Goal: Task Accomplishment & Management: Manage account settings

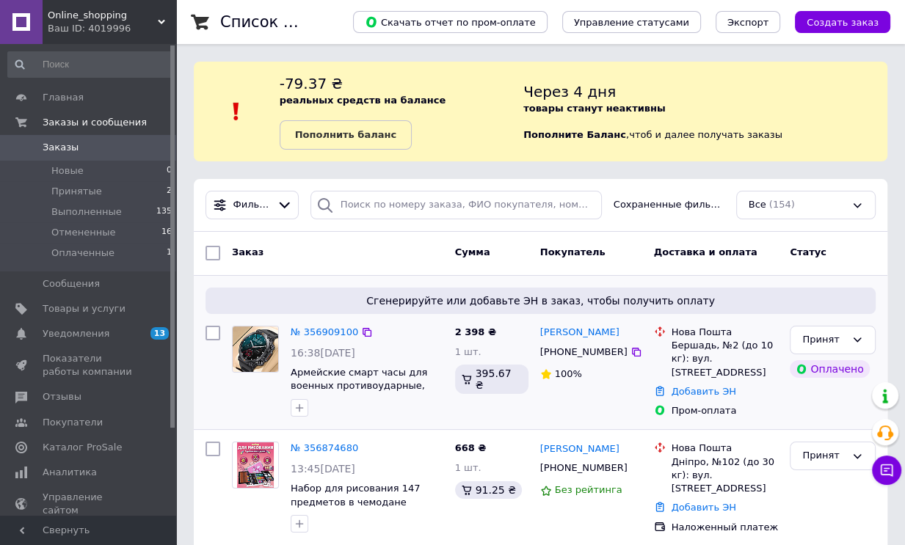
click at [210, 288] on div "Сгенерируйте или добавьте ЭН в заказ, чтобы получить оплату" at bounding box center [540, 301] width 670 height 26
drag, startPoint x: 612, startPoint y: 325, endPoint x: 578, endPoint y: 322, distance: 33.9
click at [578, 322] on div "[PERSON_NAME] [PHONE_NUMBER] 100%" at bounding box center [591, 372] width 114 height 104
copy link "[PERSON_NAME]"
click at [220, 420] on div at bounding box center [213, 372] width 26 height 104
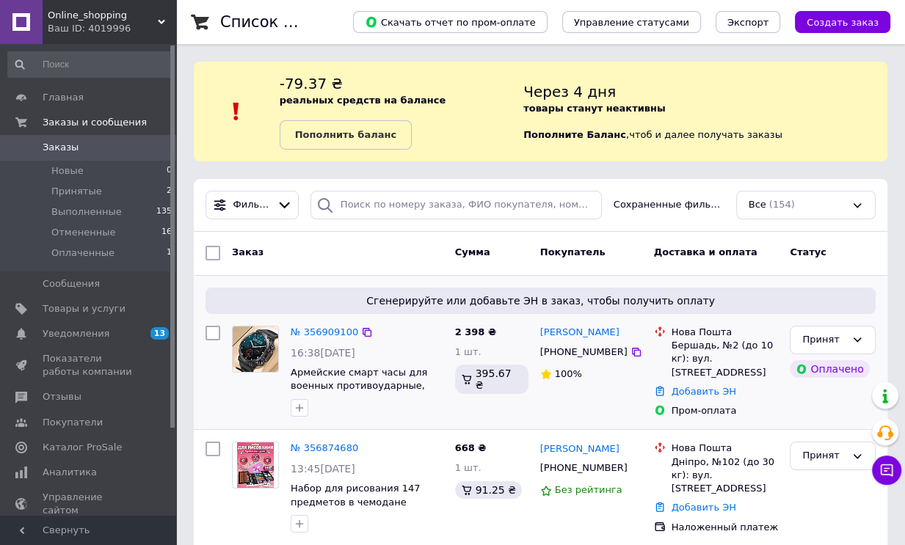
click at [197, 393] on div "Сгенерируйте или добавьте ЭН в заказ, чтобы получить оплату № 356909100 16:38[D…" at bounding box center [540, 353] width 693 height 154
click at [223, 301] on span "Сгенерируйте или добавьте ЭН в заказ, чтобы получить оплату" at bounding box center [540, 300] width 658 height 15
click at [304, 332] on link "№ 356909100" at bounding box center [324, 331] width 67 height 11
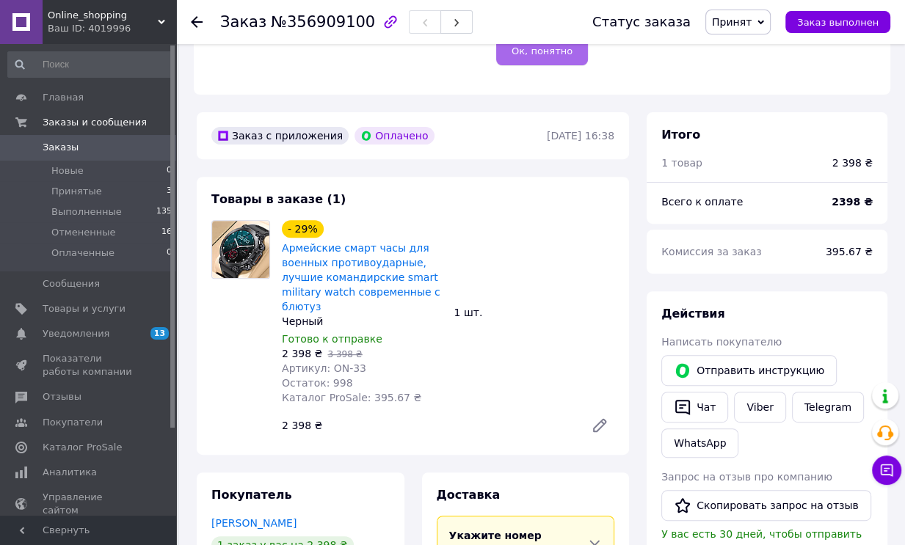
scroll to position [419, 0]
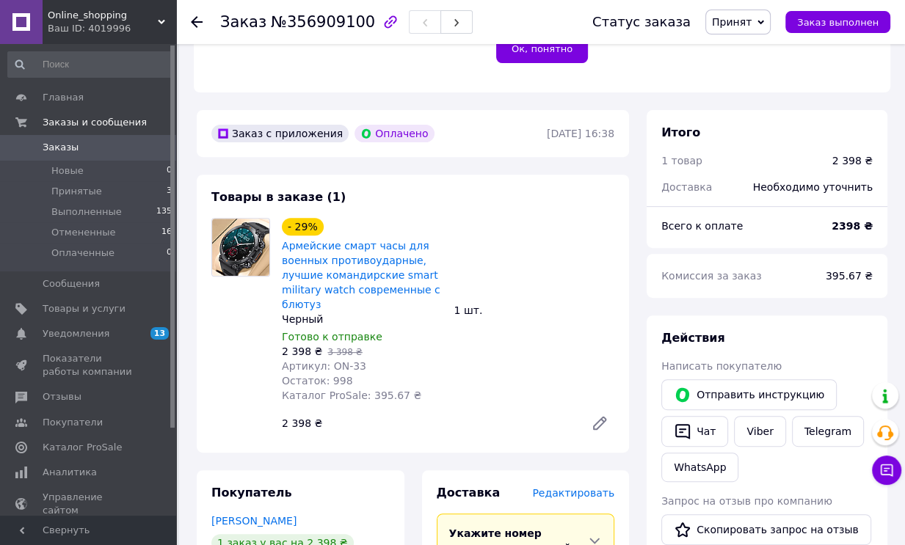
click at [271, 340] on div at bounding box center [240, 328] width 70 height 220
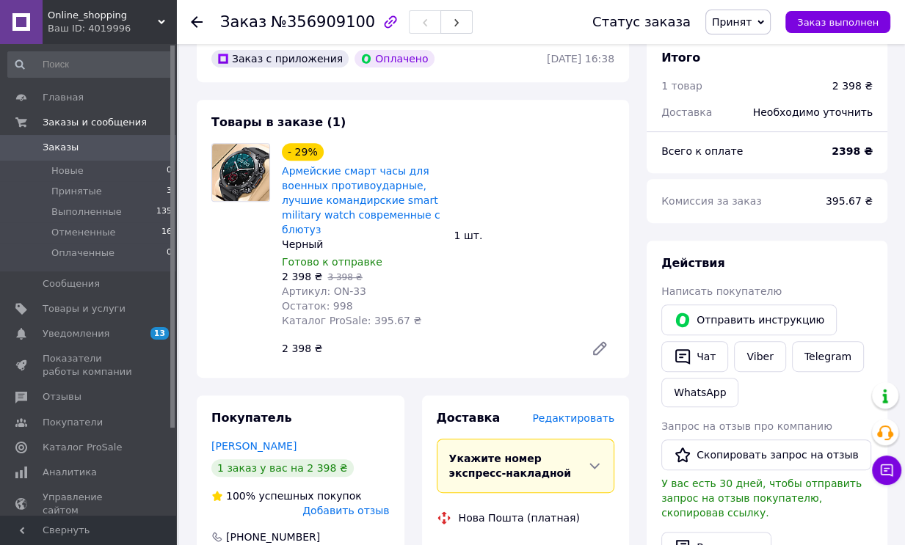
scroll to position [639, 0]
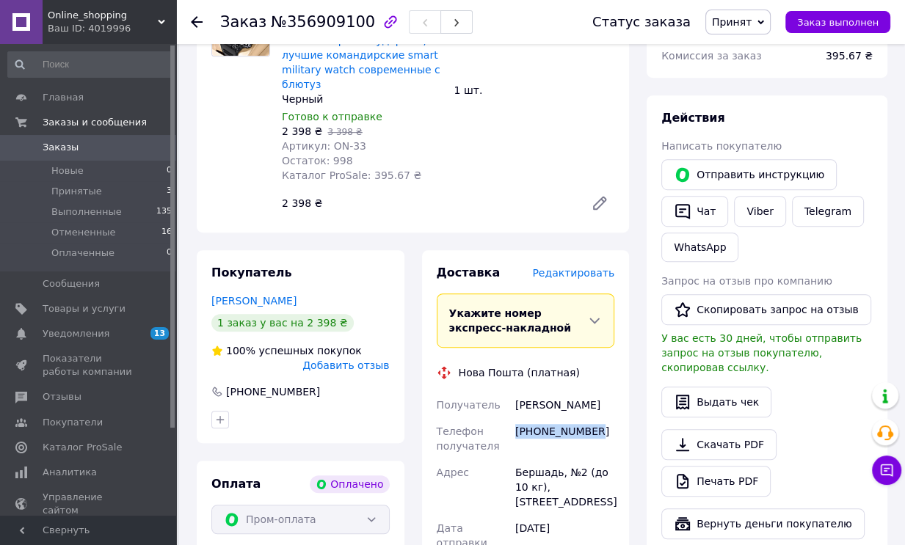
drag, startPoint x: 529, startPoint y: 400, endPoint x: 594, endPoint y: 403, distance: 64.6
click at [594, 418] on div "[PHONE_NUMBER]" at bounding box center [564, 438] width 105 height 41
copy div "[PHONE_NUMBER]"
click at [291, 205] on div "Товары в заказе (1) - 29% Армейские смарт часы для военных противоударные, лучш…" at bounding box center [413, 94] width 432 height 278
drag, startPoint x: 514, startPoint y: 374, endPoint x: 598, endPoint y: 374, distance: 83.6
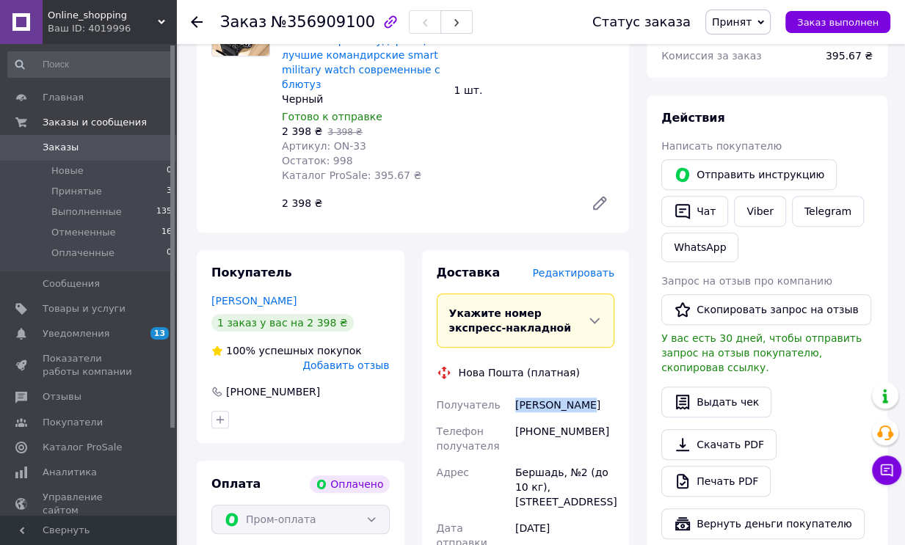
click at [598, 392] on div "[PERSON_NAME]" at bounding box center [564, 405] width 105 height 26
copy div "[PERSON_NAME]"
drag, startPoint x: 313, startPoint y: 256, endPoint x: 387, endPoint y: 278, distance: 77.3
click at [313, 256] on div "Покупатель [PERSON_NAME] 1 заказ у вас на 2 398 ₴ 100% успешных покупок Добавит…" at bounding box center [301, 346] width 208 height 193
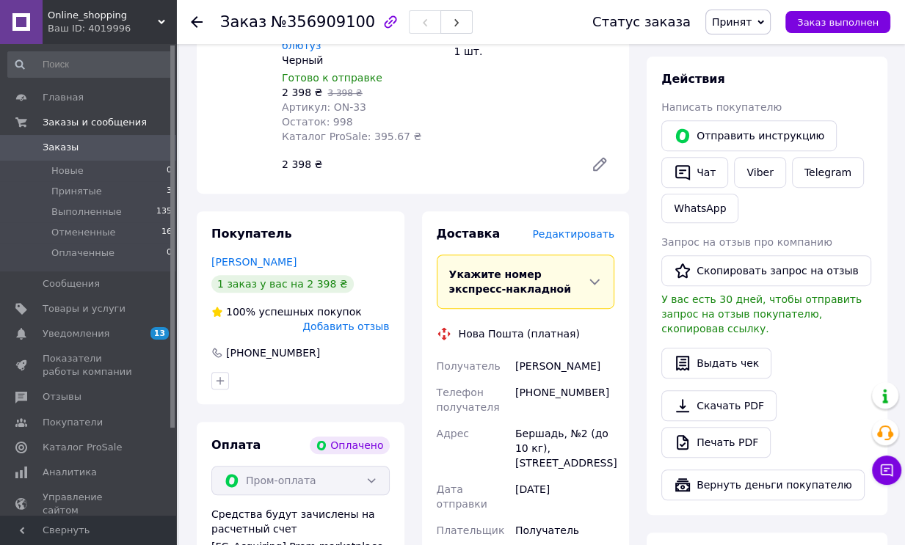
scroll to position [712, 0]
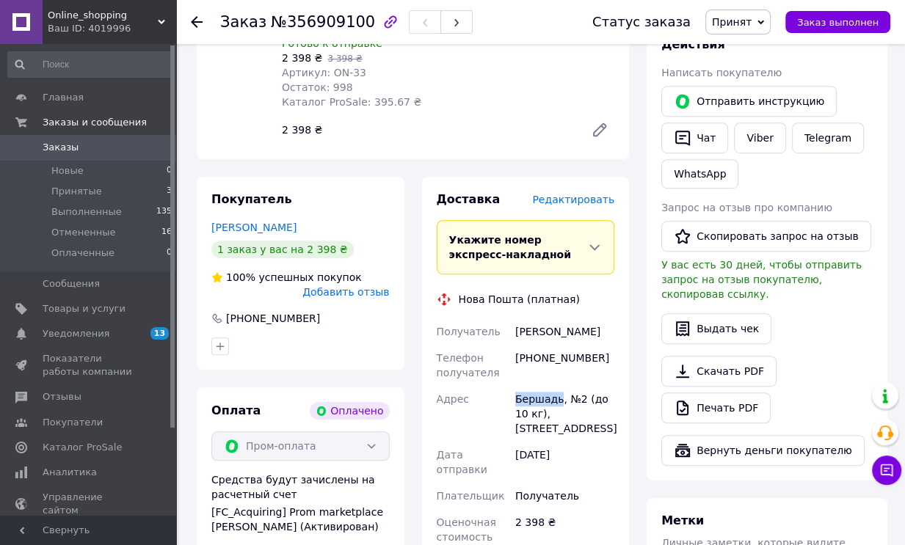
drag, startPoint x: 527, startPoint y: 371, endPoint x: 555, endPoint y: 371, distance: 27.9
click at [555, 386] on div "Бершадь, №2 (до 10 кг), [STREET_ADDRESS]" at bounding box center [564, 414] width 105 height 56
copy div "Бершадь"
click at [296, 357] on div "Покупатель [PERSON_NAME] 1 заказ у вас на 2 398 ₴ 100% успешных покупок Добавит…" at bounding box center [301, 442] width 208 height 530
drag, startPoint x: 310, startPoint y: 159, endPoint x: 354, endPoint y: 171, distance: 45.6
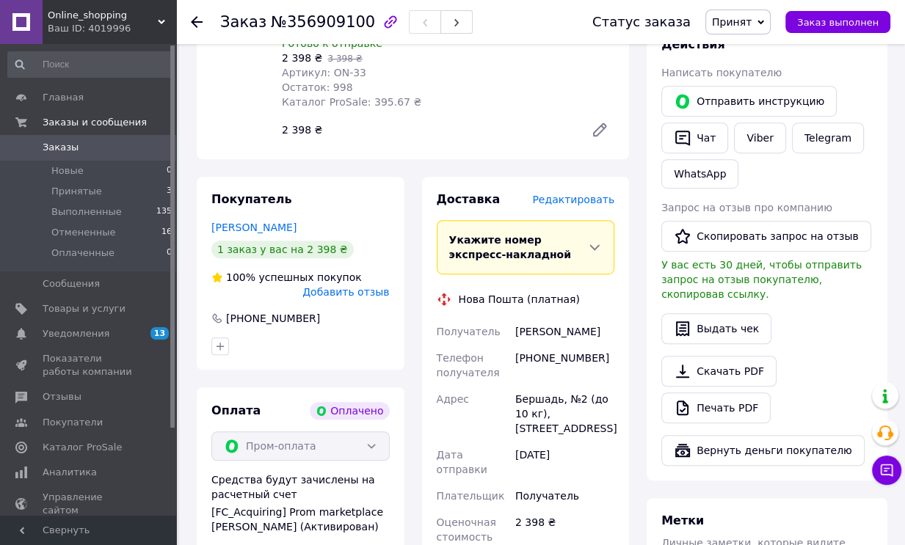
click at [310, 177] on div "Покупатель [PERSON_NAME] 1 заказ у вас на 2 398 ₴ 100% успешных покупок Добавит…" at bounding box center [301, 273] width 208 height 193
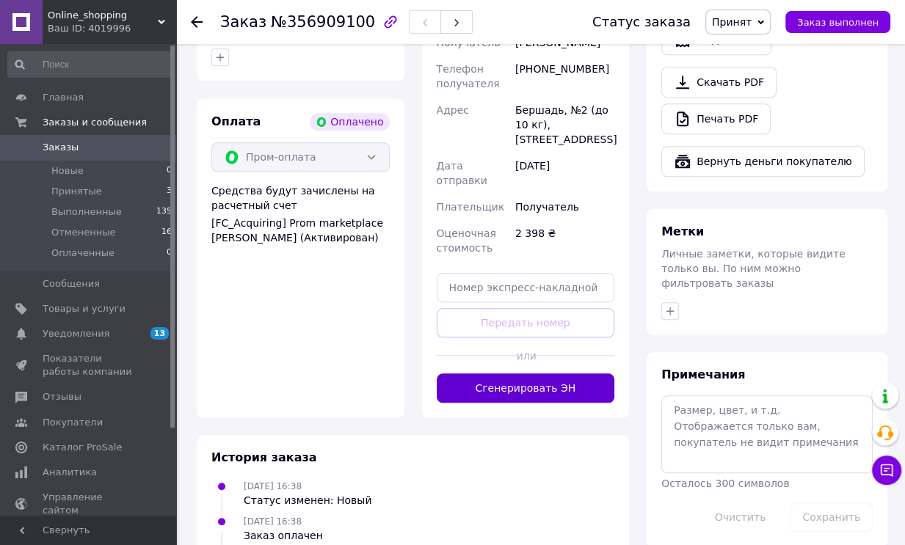
scroll to position [1006, 0]
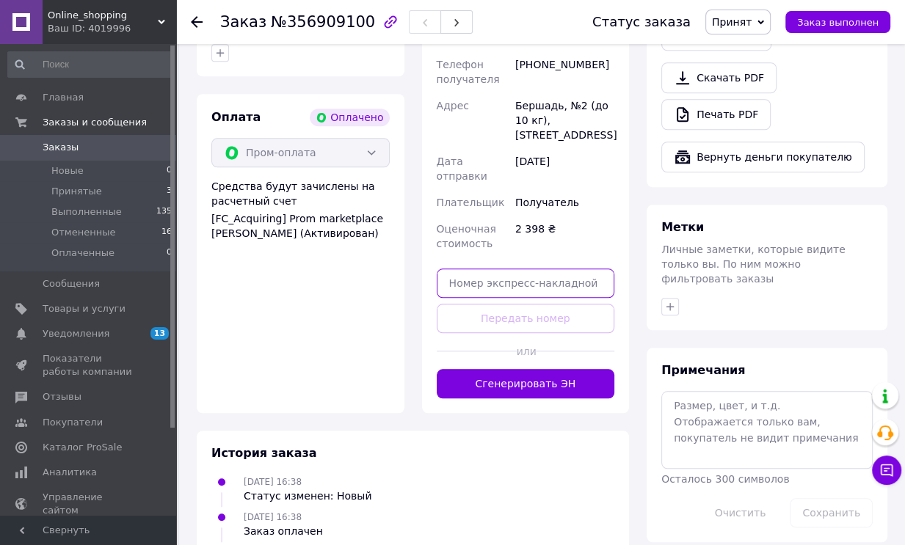
click at [500, 269] on input "text" at bounding box center [526, 283] width 178 height 29
paste input "20451225309763"
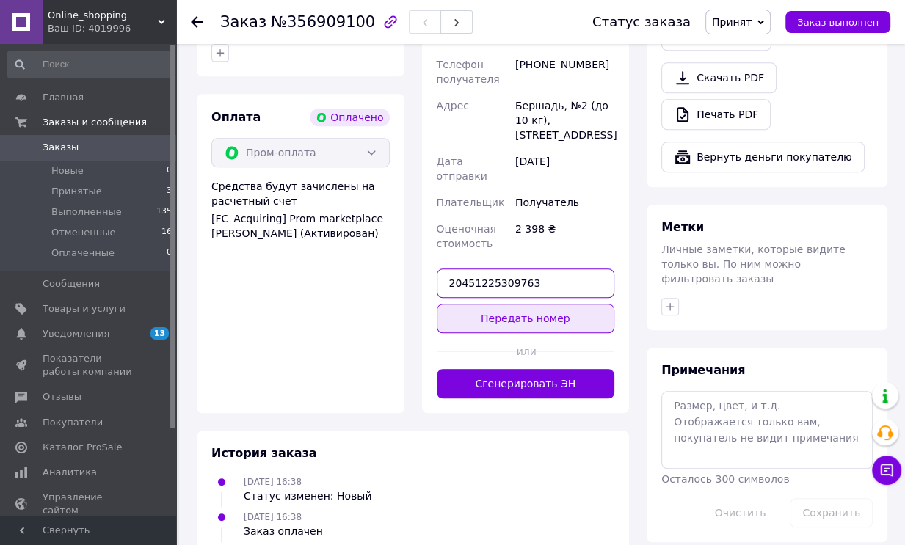
type input "20451225309763"
click at [524, 304] on button "Передать номер" at bounding box center [526, 318] width 178 height 29
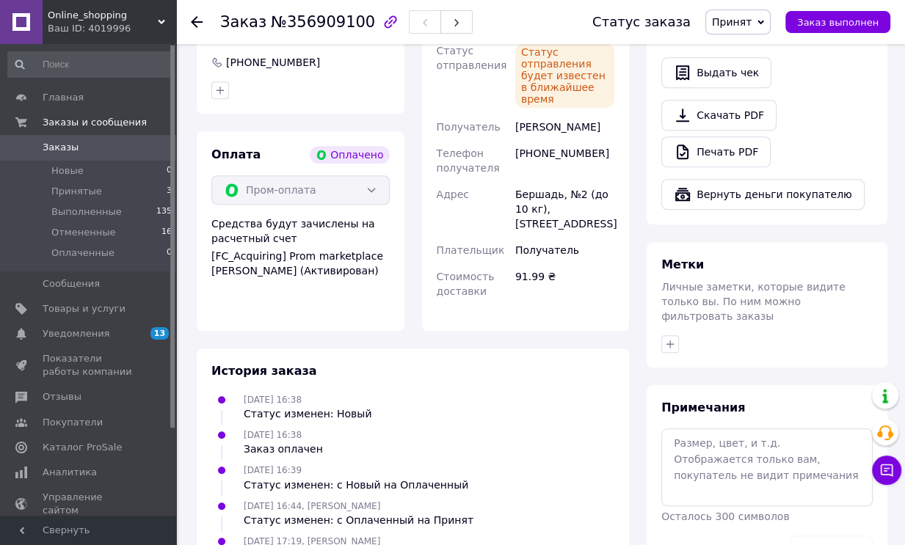
scroll to position [979, 0]
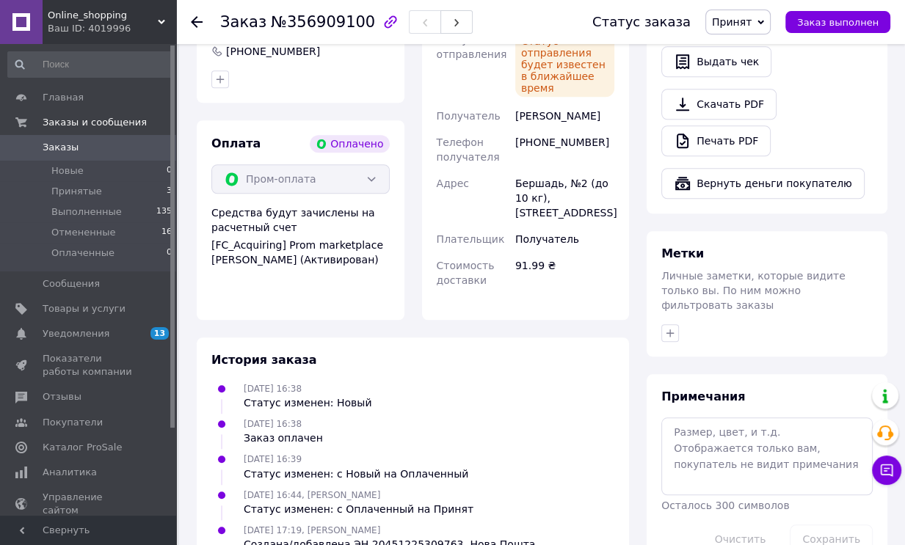
click at [225, 82] on div "Покупатель [PERSON_NAME] 1 заказ у вас на 2 398 ₴ 100% успешных покупок Добавит…" at bounding box center [301, 115] width 208 height 410
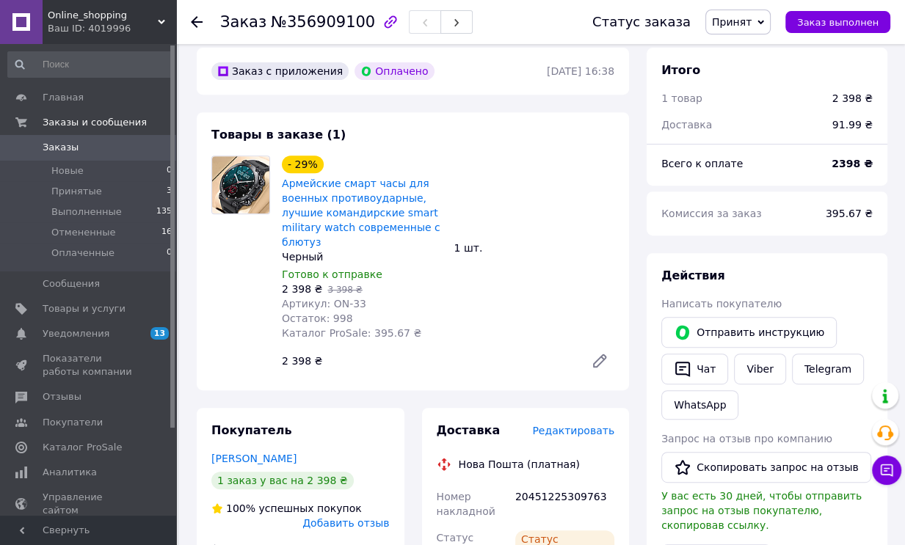
scroll to position [319, 0]
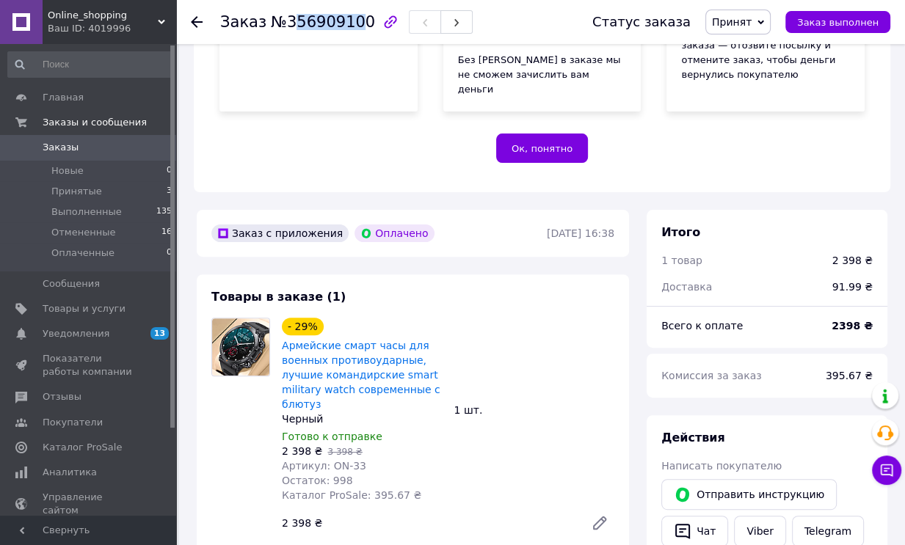
drag, startPoint x: 285, startPoint y: 26, endPoint x: 308, endPoint y: 21, distance: 24.0
click at [348, 24] on span "№356909100" at bounding box center [323, 22] width 104 height 18
drag, startPoint x: 280, startPoint y: 21, endPoint x: 352, endPoint y: 24, distance: 72.7
click at [352, 24] on span "№356909100" at bounding box center [323, 22] width 104 height 18
copy span "356909100"
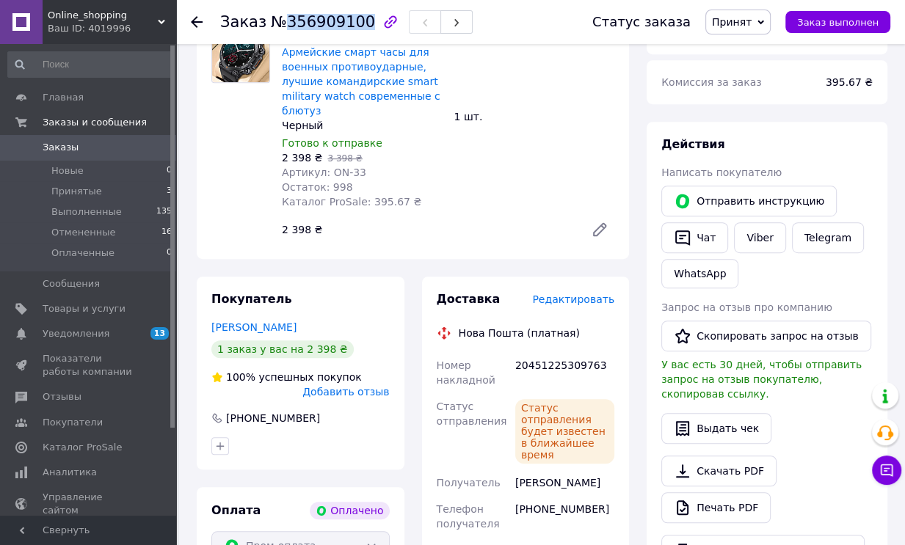
scroll to position [833, 0]
